Goal: Transaction & Acquisition: Purchase product/service

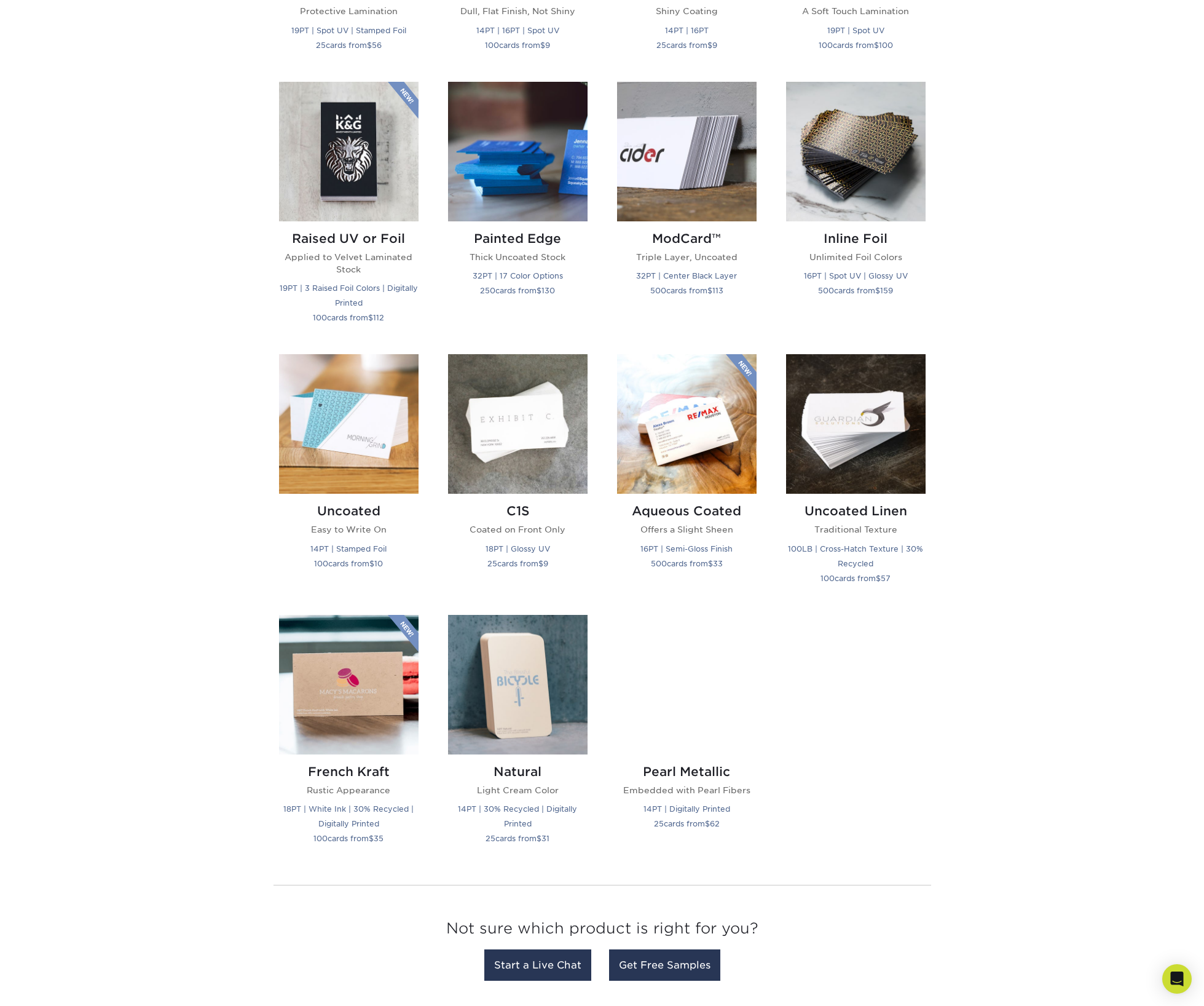
scroll to position [790, 0]
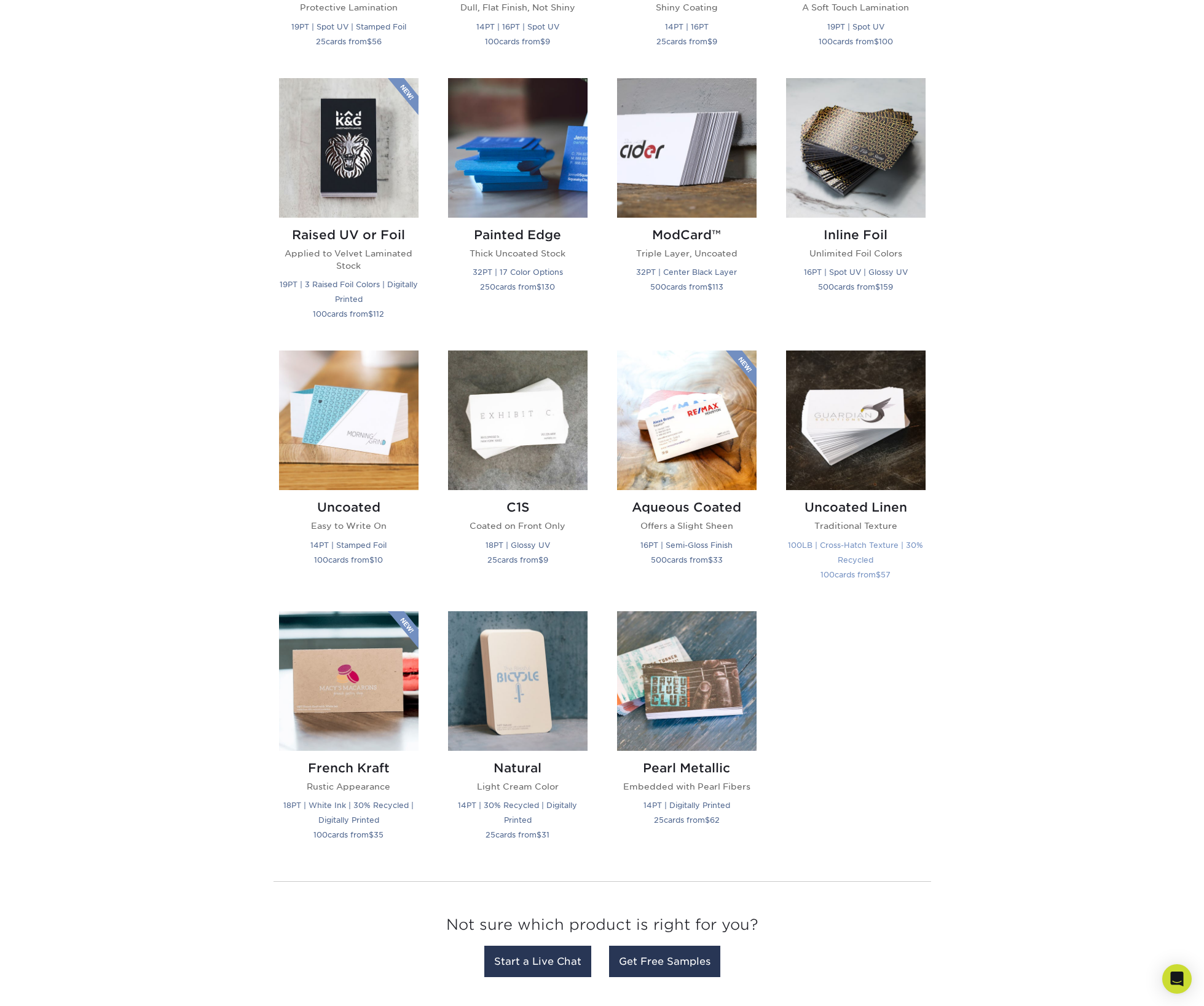
click at [820, 461] on img at bounding box center [856, 420] width 139 height 139
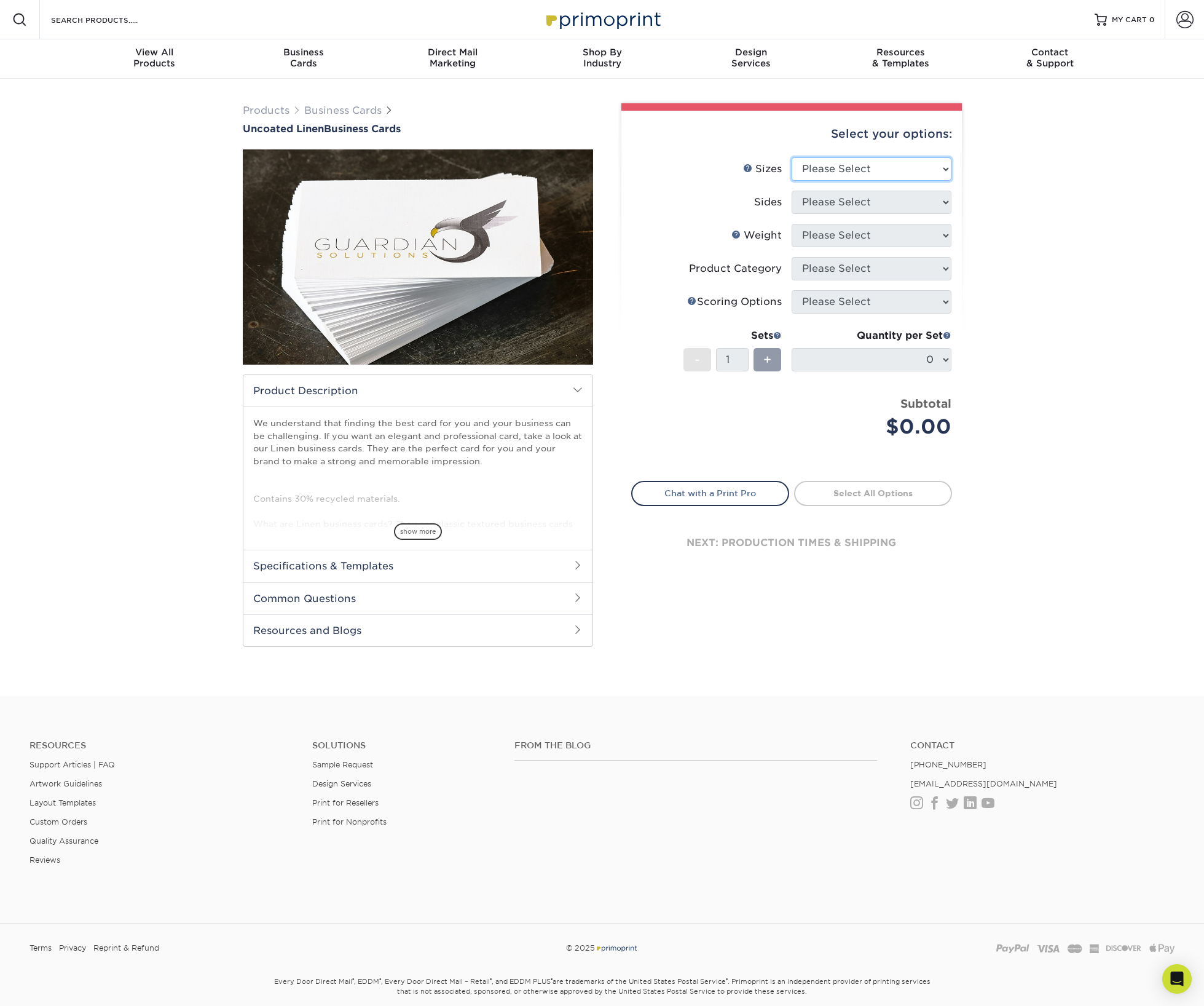
click at [870, 177] on select "Please Select 2" x 3.5" - Standard 2" x 7" - Foldover Card 2.125" x 3.375" - Eu…" at bounding box center [872, 169] width 160 height 23
select select "2.00x3.50"
click at [792, 158] on select "Please Select 2" x 3.5" - Standard 2" x 7" - Foldover Card 2.125" x 3.375" - Eu…" at bounding box center [872, 169] width 160 height 23
click at [860, 205] on select "Please Select Print Both Sides Print Front Only" at bounding box center [872, 202] width 160 height 23
select select "13abbda7-1d64-4f25-8bb2-c179b224825d"
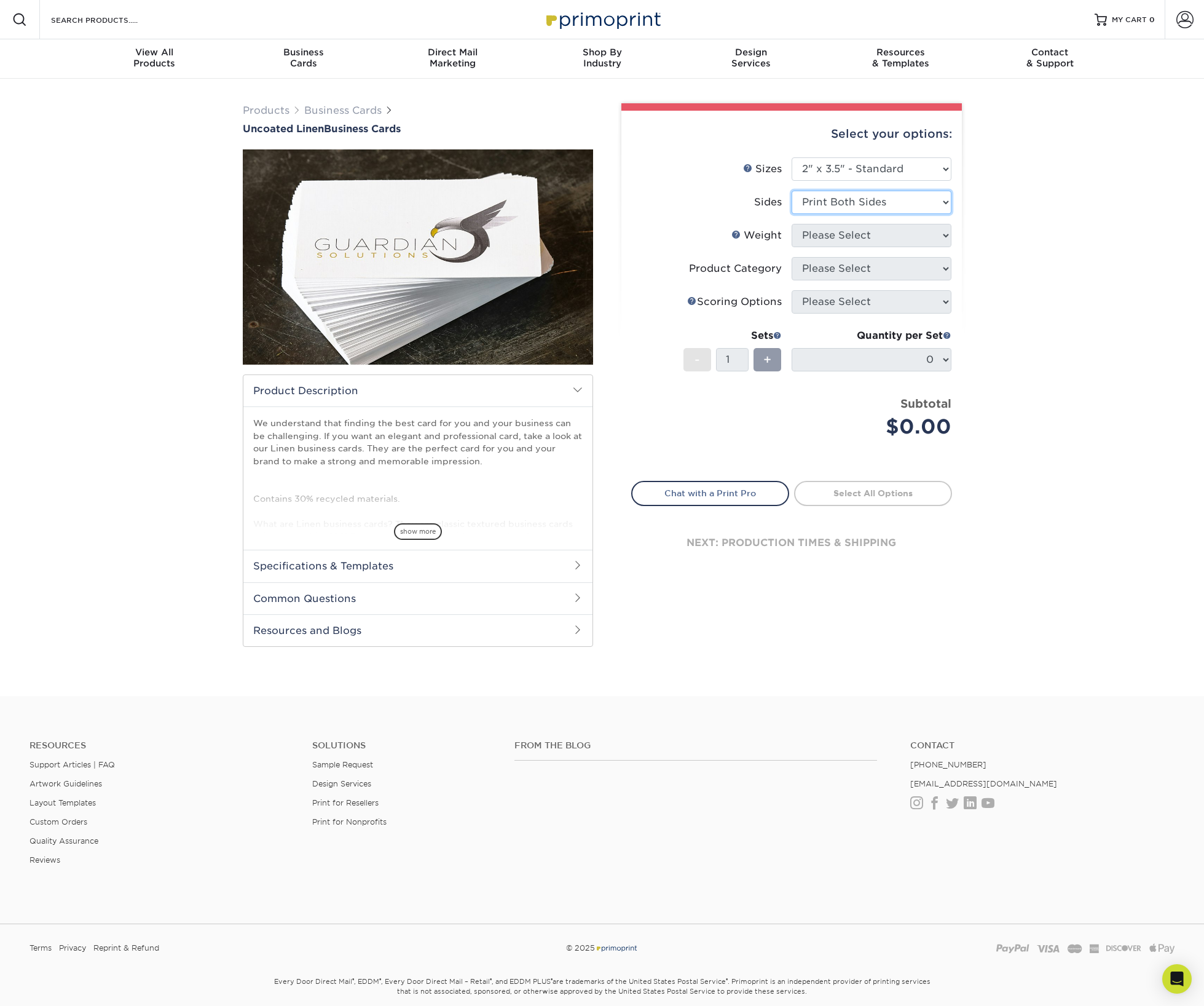
click at [792, 190] on select "Please Select Print Both Sides Print Front Only" at bounding box center [872, 202] width 160 height 23
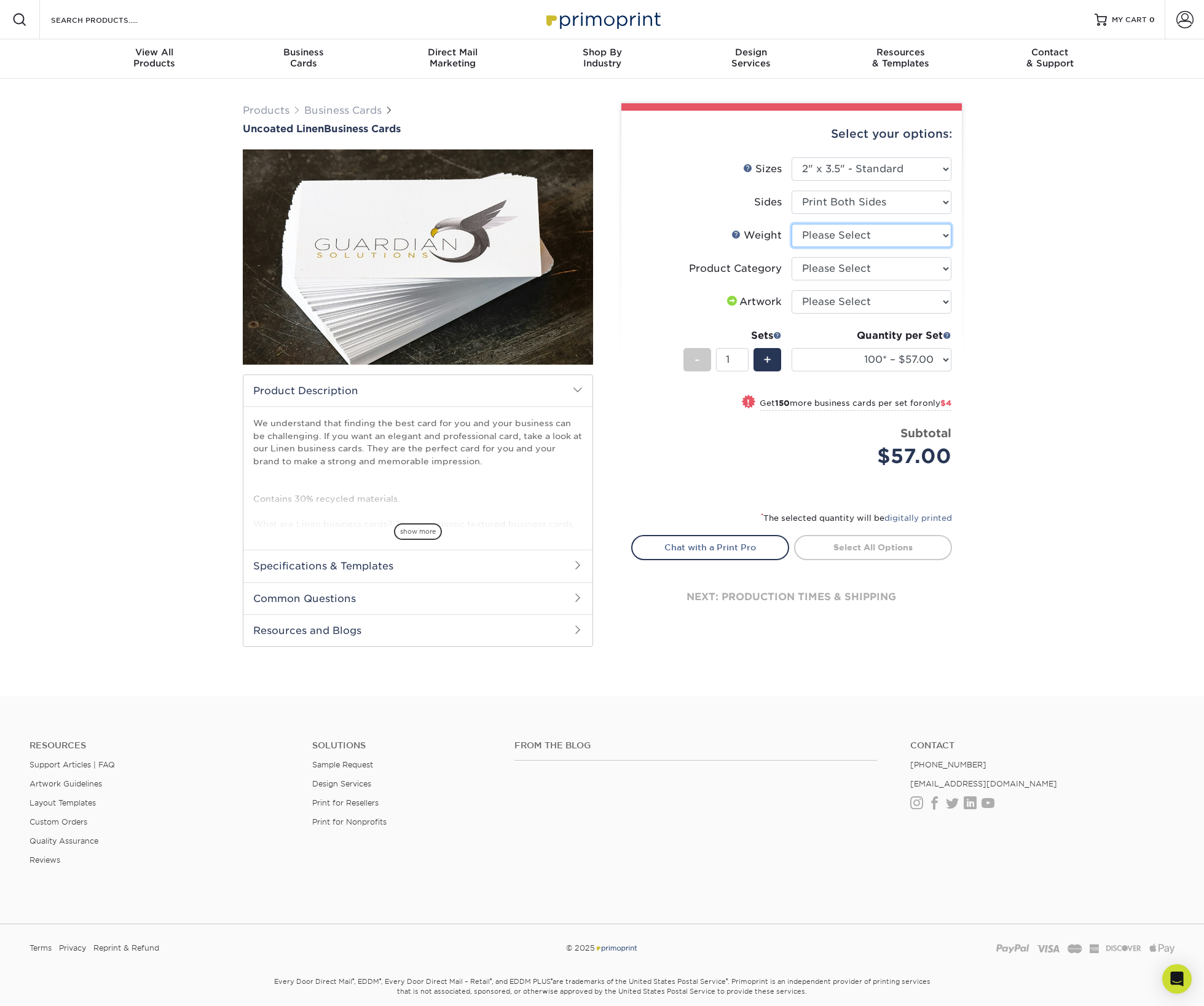
click at [850, 227] on select "Please Select 100LB" at bounding box center [872, 235] width 160 height 23
select select "100LB"
click at [792, 224] on select "Please Select 100LB" at bounding box center [872, 235] width 160 height 23
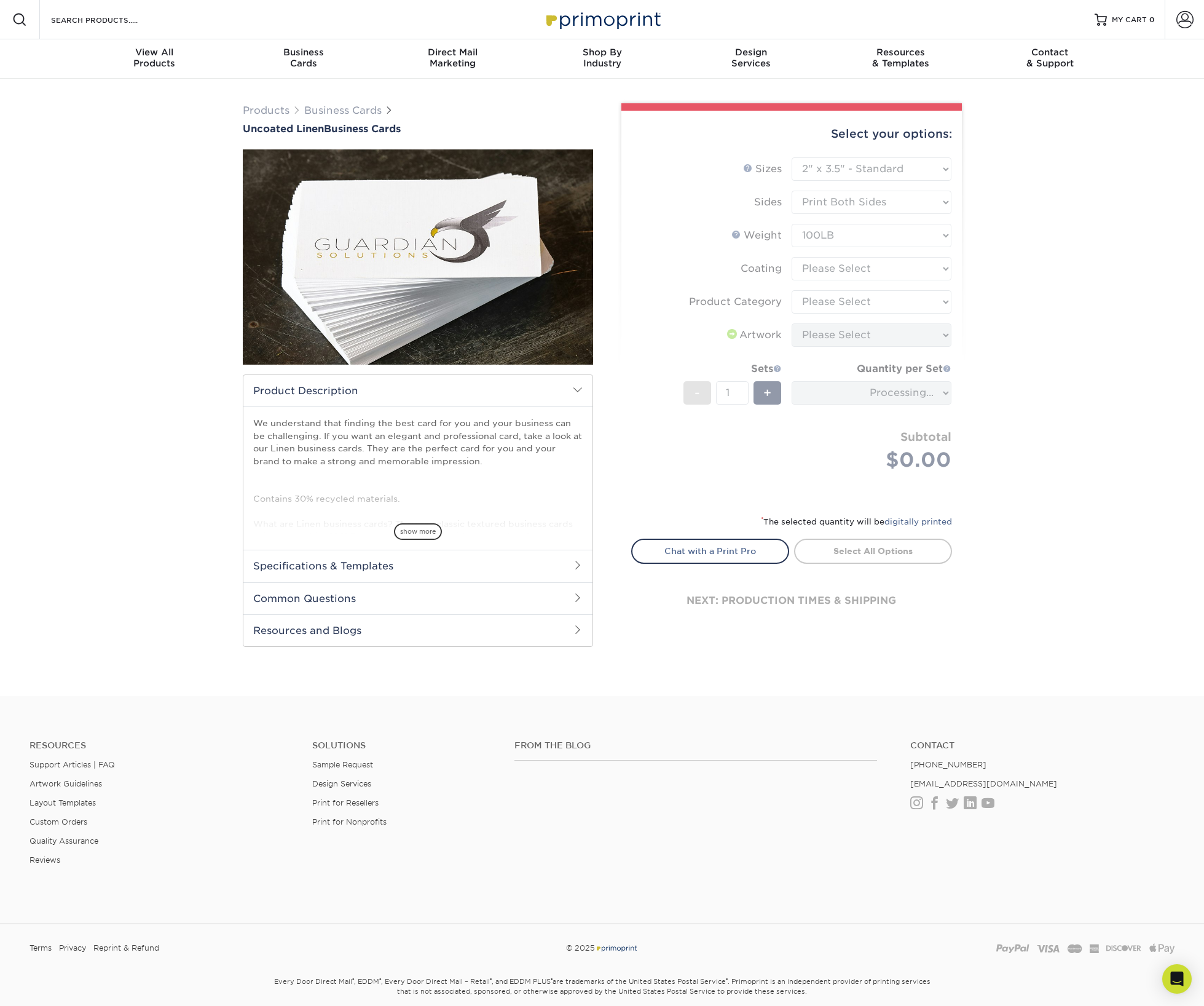
click at [837, 270] on form "Sizes Help Sizes Please Select 2" x 3.5" - Standard 2" x 7" - Foldover Card 2.1…" at bounding box center [791, 329] width 321 height 342
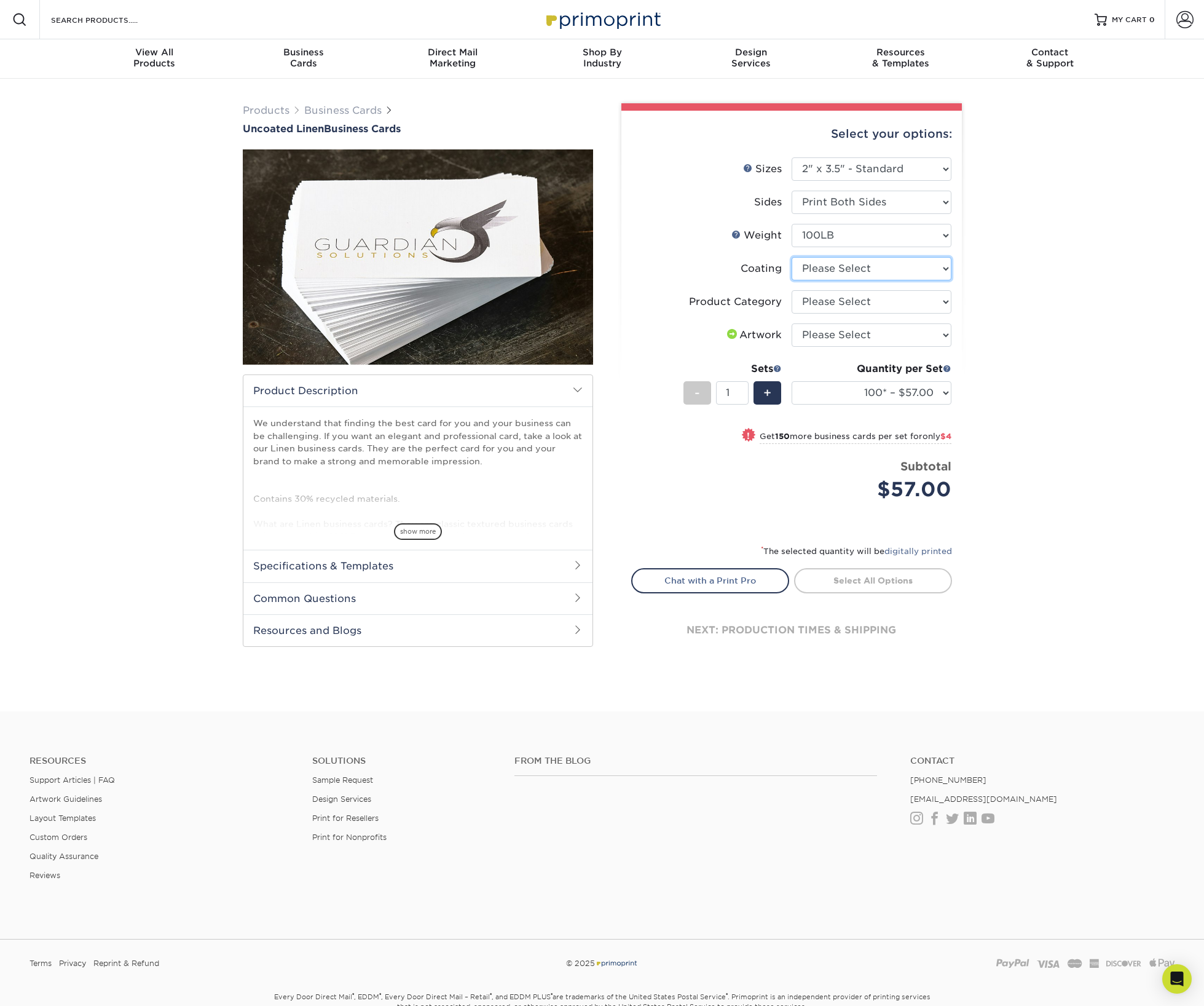
click at [844, 270] on select at bounding box center [872, 268] width 160 height 23
select select "3e7618de-abca-4bda-9f97-8b9129e913d8"
click at [792, 257] on select at bounding box center [872, 268] width 160 height 23
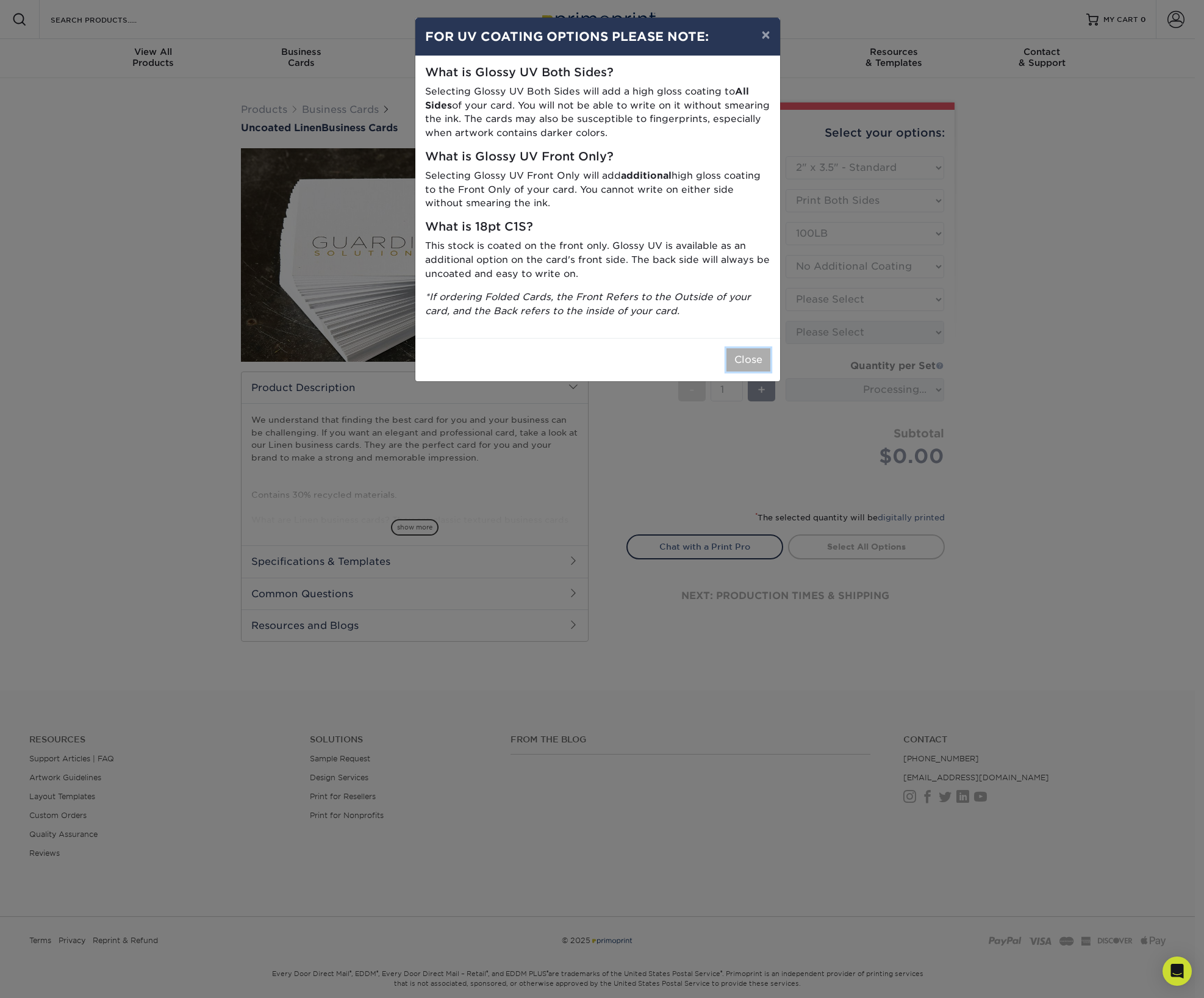
click at [752, 361] on button "Close" at bounding box center [748, 360] width 44 height 23
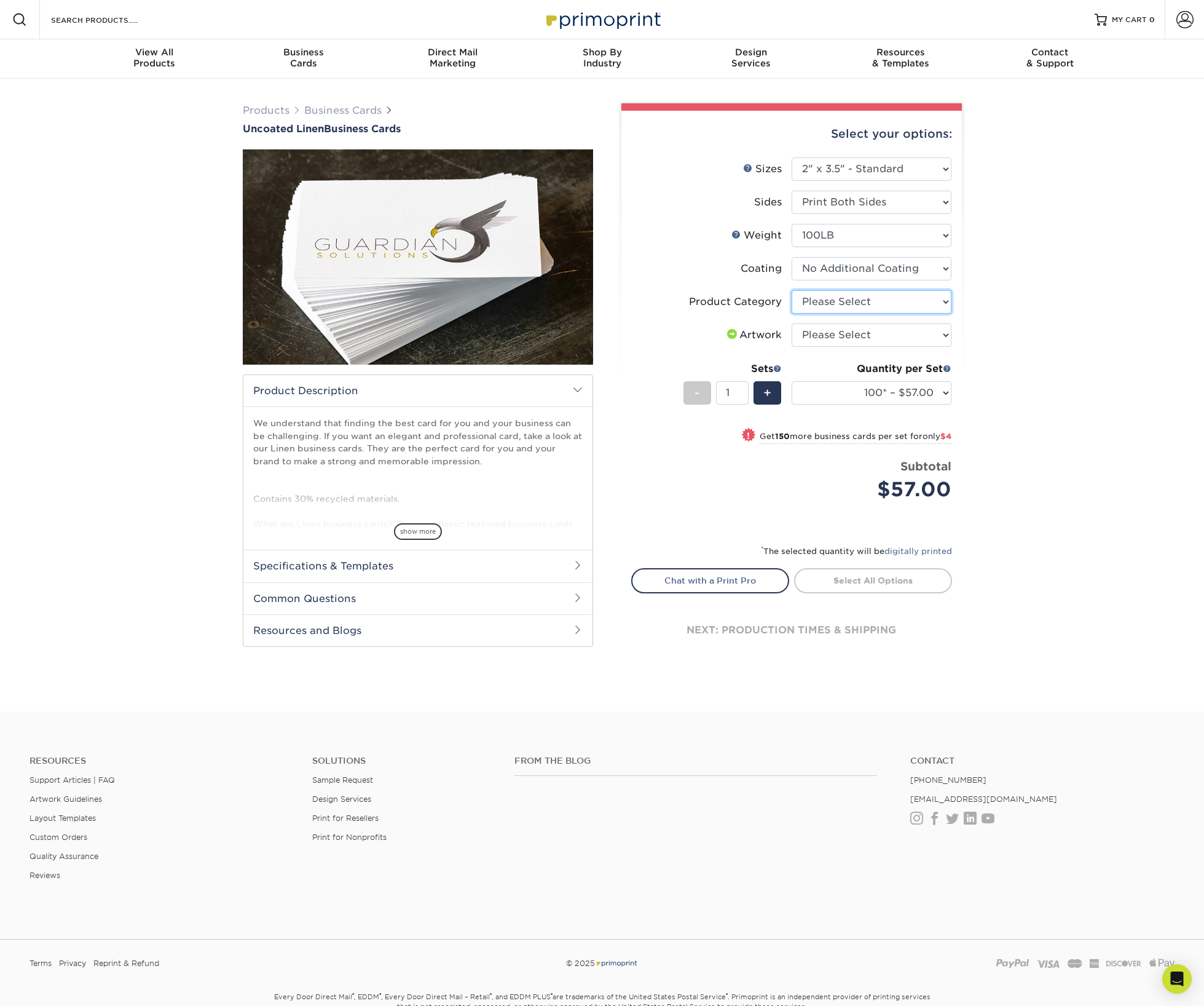
click at [838, 307] on select "Please Select Business Cards" at bounding box center [872, 302] width 160 height 23
select select "3b5148f1-0588-4f88-a218-97bcfdce65c1"
click at [792, 290] on select "Please Select Business Cards" at bounding box center [872, 302] width 160 height 23
click at [891, 336] on select "Please Select I will upload files I need a design - $100" at bounding box center [872, 335] width 160 height 23
select select "upload"
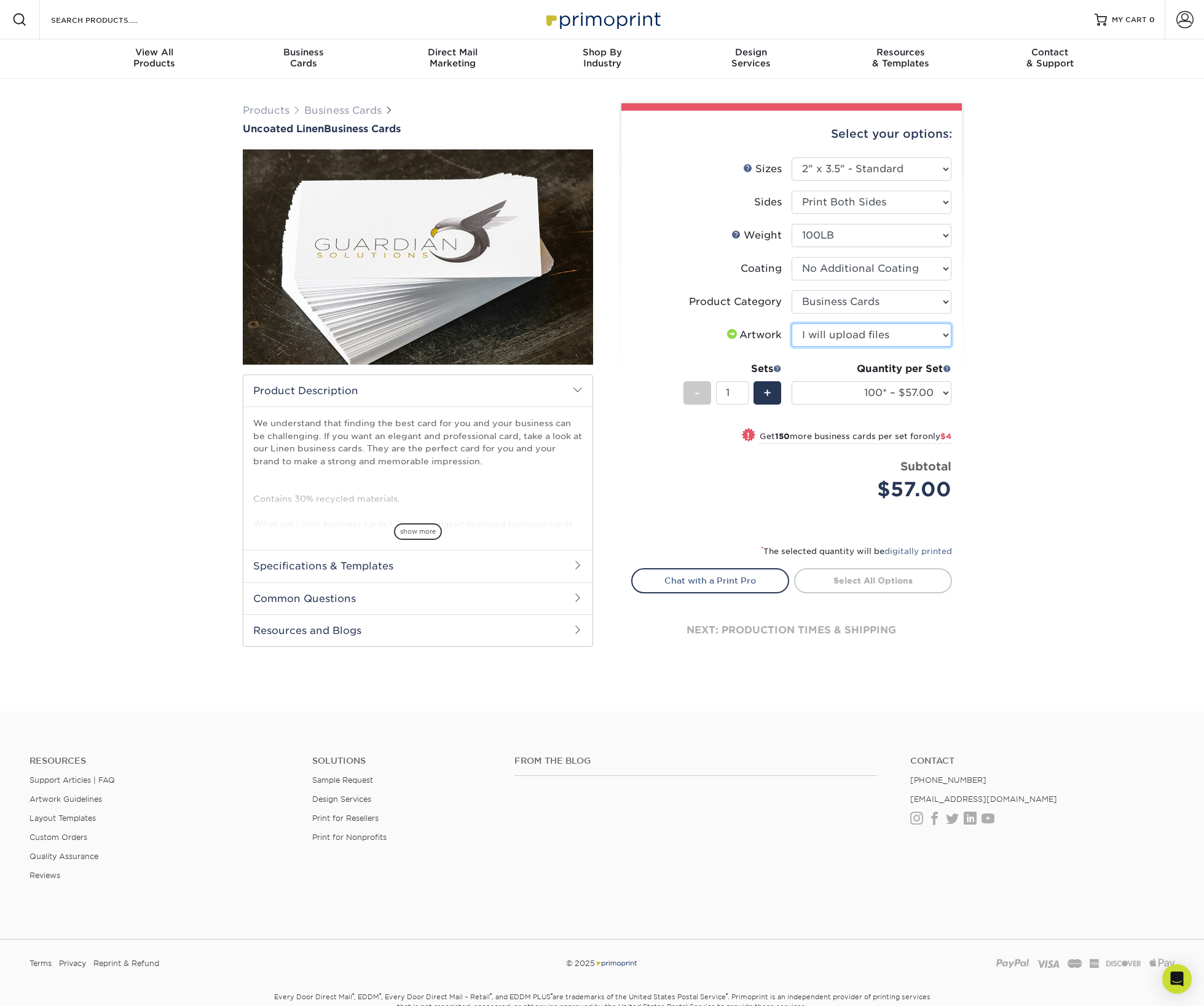
click at [792, 324] on select "Please Select I will upload files I need a design - $100" at bounding box center [872, 335] width 160 height 23
click at [413, 534] on span "show more" at bounding box center [418, 532] width 48 height 16
